Goal: Task Accomplishment & Management: Manage account settings

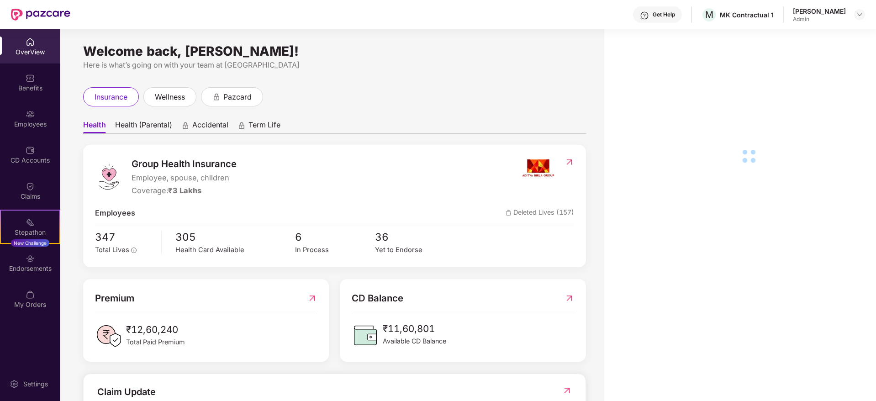
click at [26, 119] on div "Employees" at bounding box center [30, 118] width 60 height 34
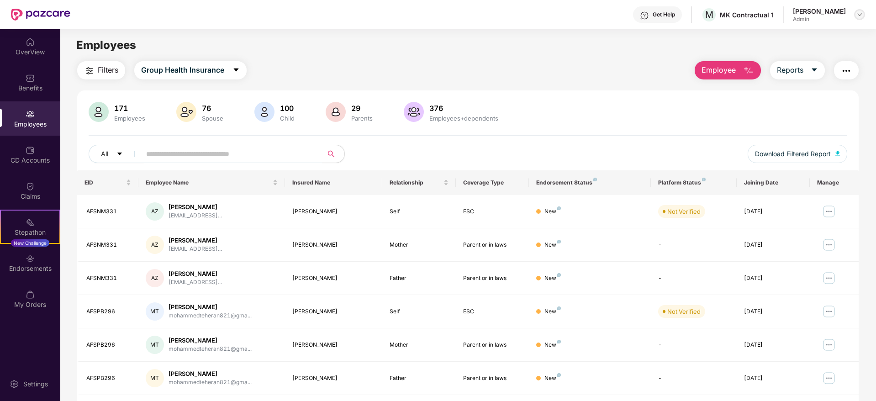
click at [860, 9] on div at bounding box center [859, 14] width 11 height 11
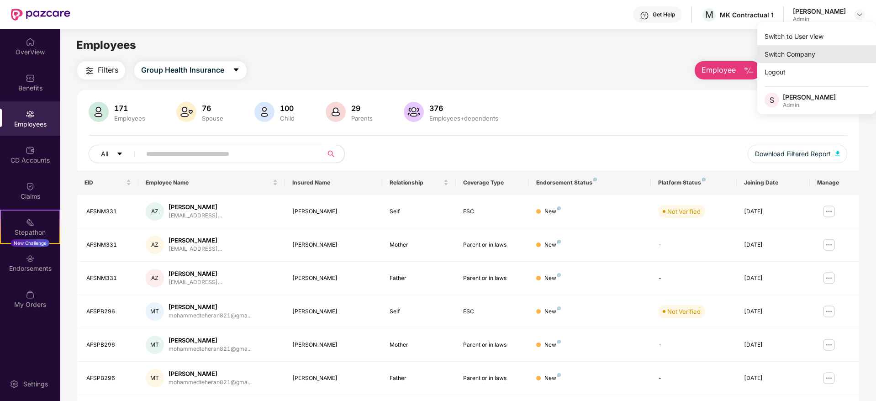
click at [821, 59] on div "Switch Company" at bounding box center [816, 54] width 119 height 18
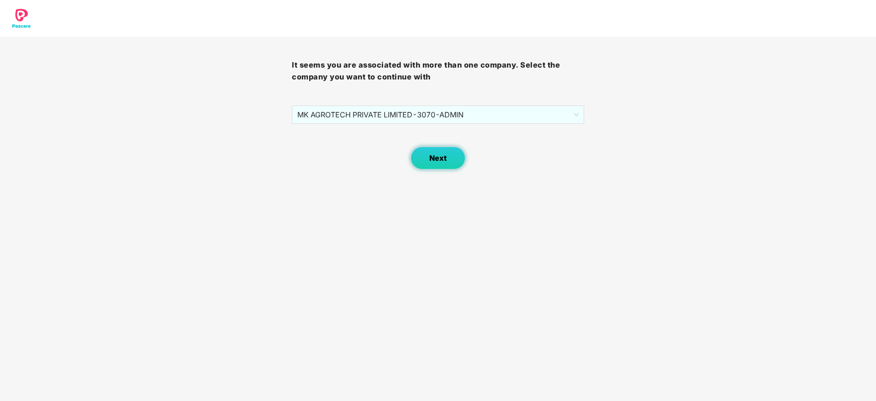
click at [446, 162] on span "Next" at bounding box center [437, 158] width 17 height 9
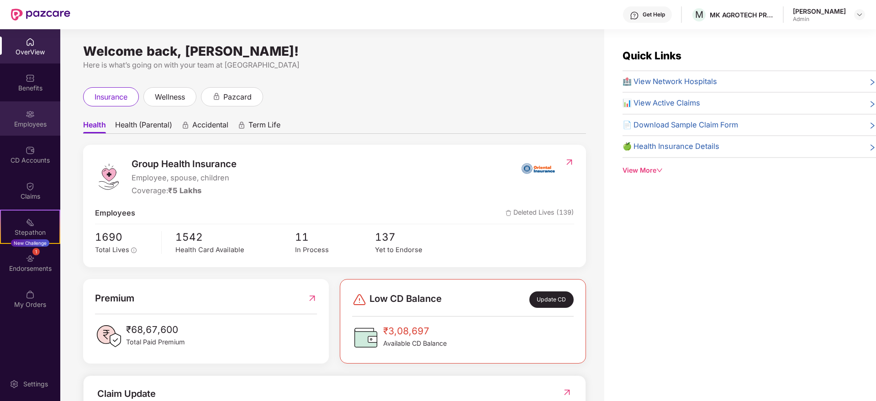
click at [36, 109] on div "Employees" at bounding box center [30, 118] width 60 height 34
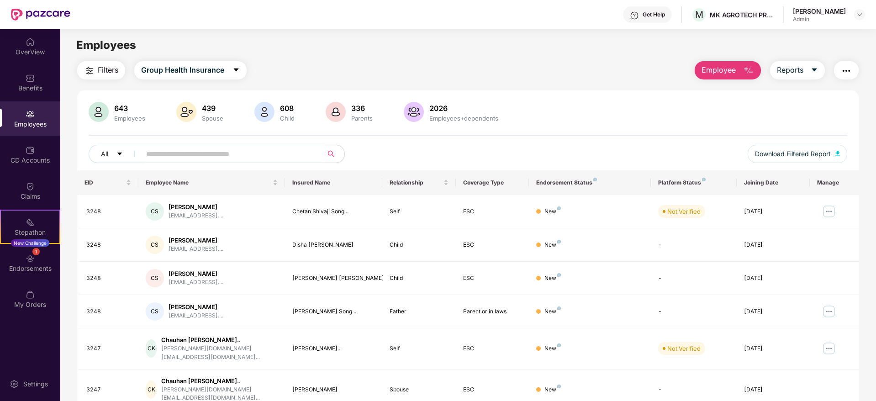
click at [211, 152] on input "text" at bounding box center [228, 154] width 164 height 14
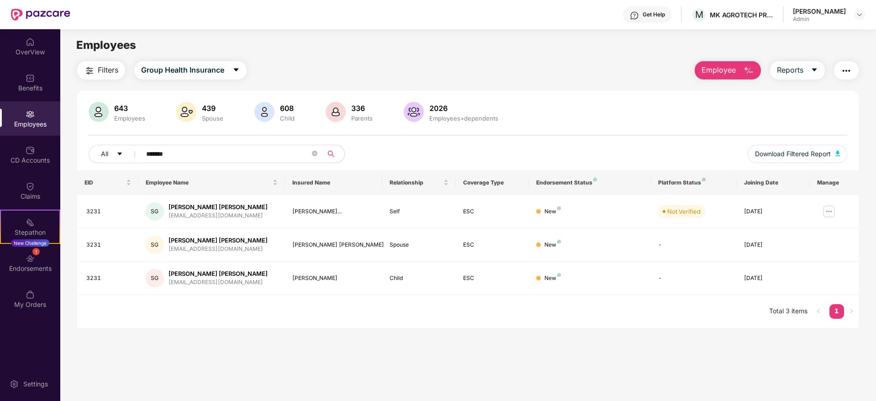
scroll to position [29, 0]
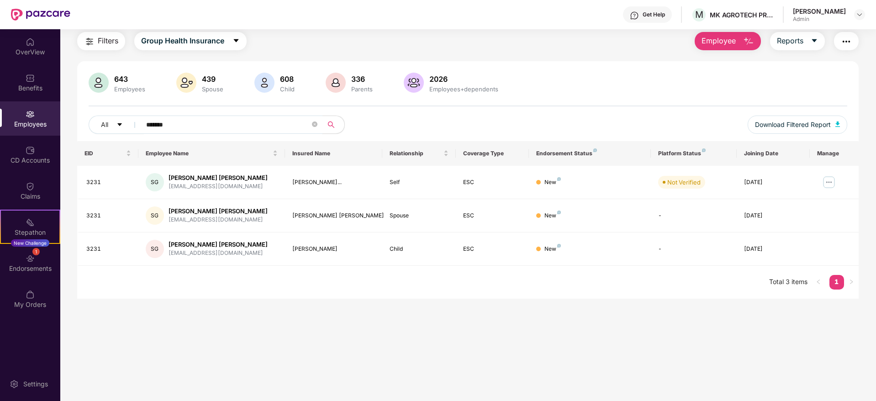
type input "*******"
